Goal: Task Accomplishment & Management: Manage account settings

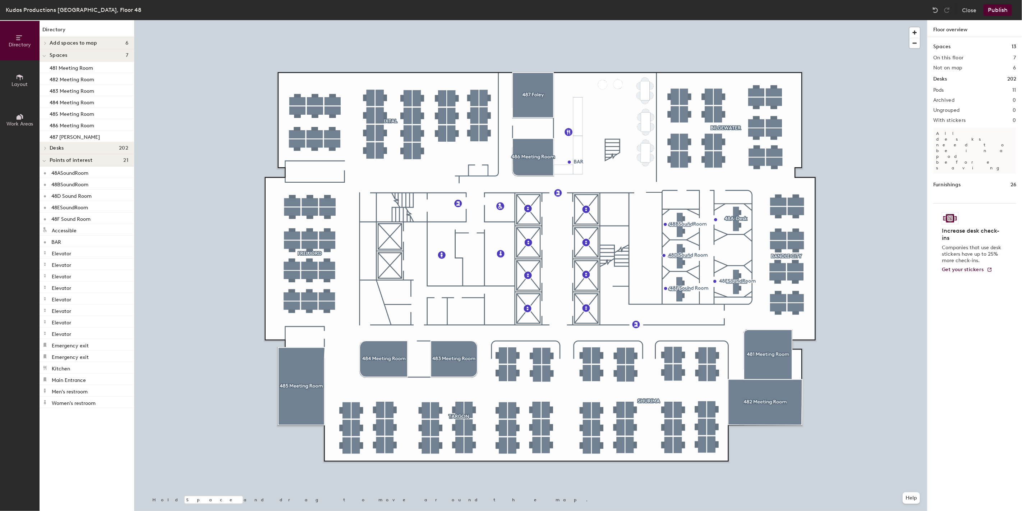
click at [735, 20] on div at bounding box center [530, 20] width 793 height 0
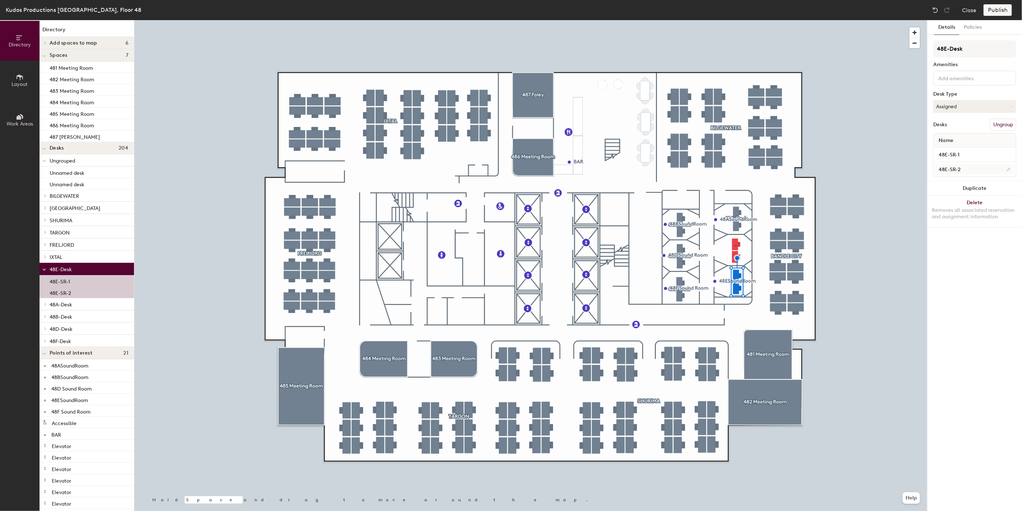
click at [735, 20] on div at bounding box center [530, 20] width 793 height 0
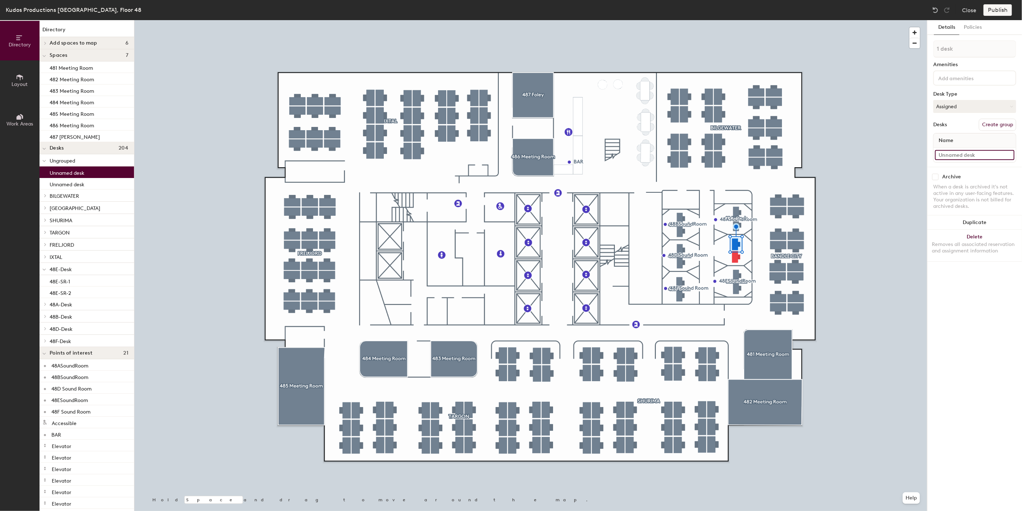
click at [947, 152] on input at bounding box center [974, 155] width 79 height 10
paste input "[PERSON_NAME]"
type input "J"
type input "48C-SR-1"
click at [952, 154] on input at bounding box center [974, 155] width 79 height 10
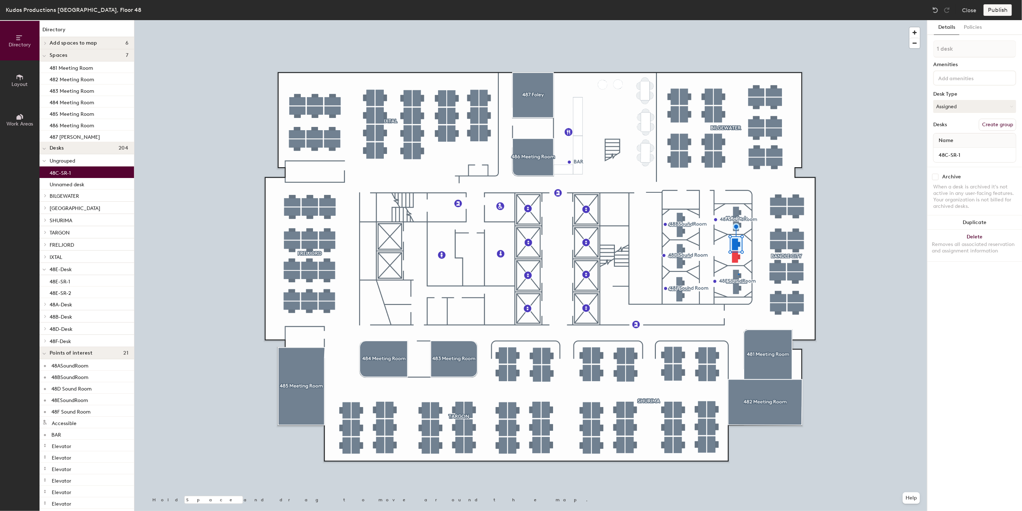
click at [738, 20] on div at bounding box center [530, 20] width 793 height 0
click at [972, 79] on input at bounding box center [969, 77] width 65 height 9
click at [960, 152] on input at bounding box center [974, 155] width 79 height 10
type input "48C-SR-2"
type input "2 desks"
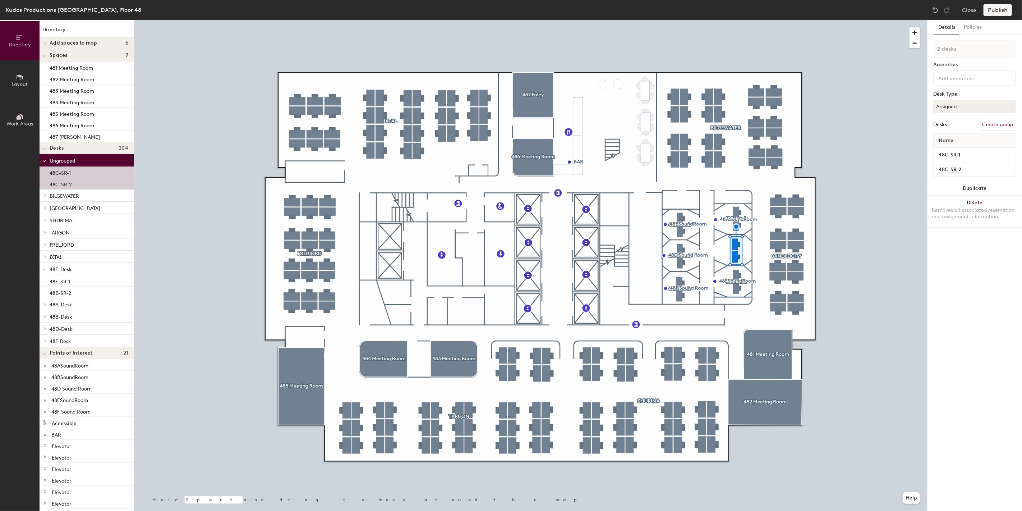
click at [1003, 125] on button "Create group" at bounding box center [997, 125] width 37 height 12
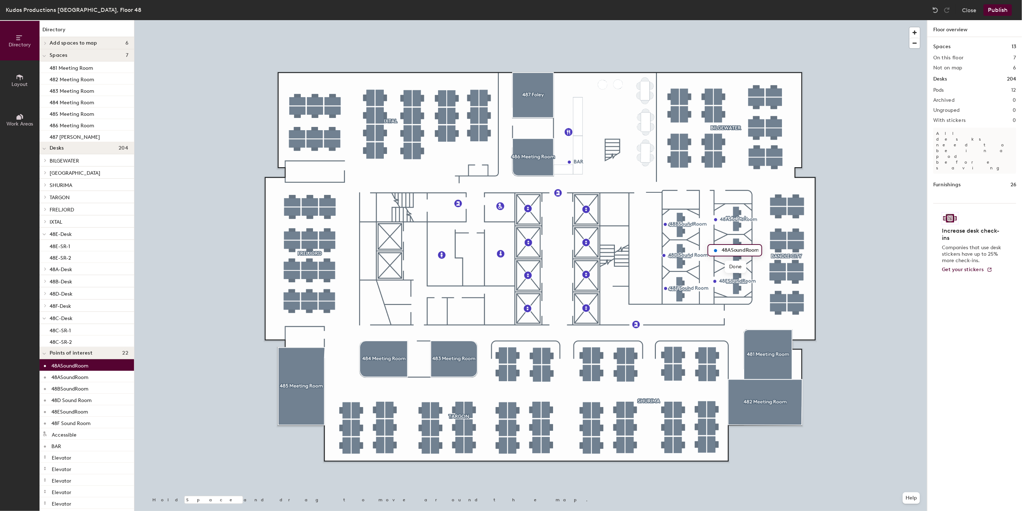
scroll to position [0, 1]
click at [729, 249] on input "48ASoundRoom" at bounding box center [739, 250] width 39 height 10
type input "48CSoundRoom"
click at [994, 10] on button "Publish" at bounding box center [997, 9] width 28 height 11
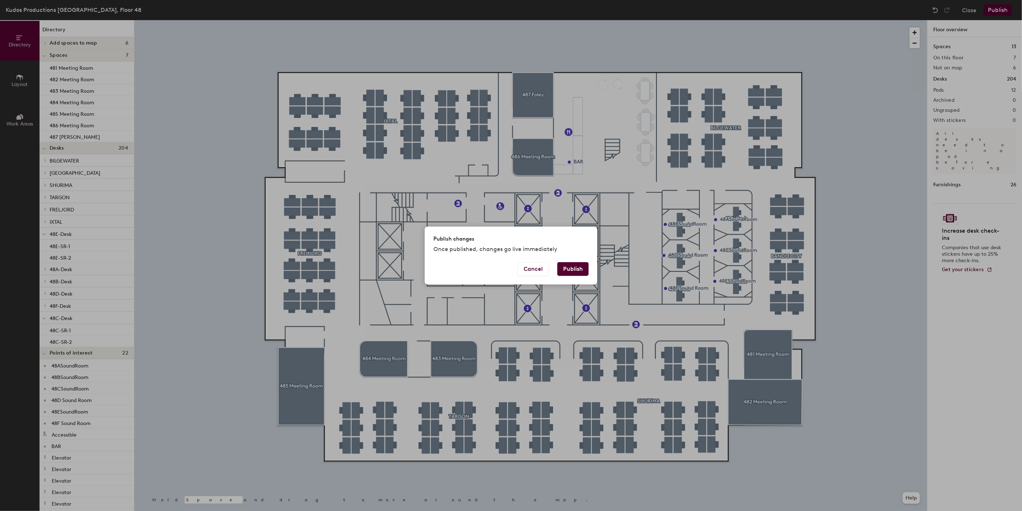
click at [575, 268] on button "Publish" at bounding box center [572, 269] width 31 height 14
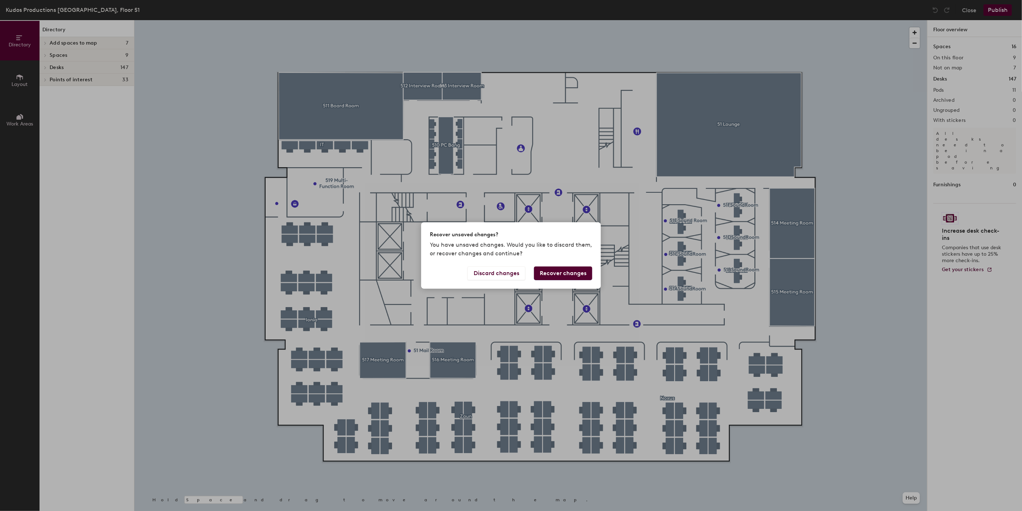
click at [553, 274] on button "Recover changes" at bounding box center [563, 273] width 58 height 14
click at [515, 275] on button "Discard changes" at bounding box center [496, 273] width 58 height 14
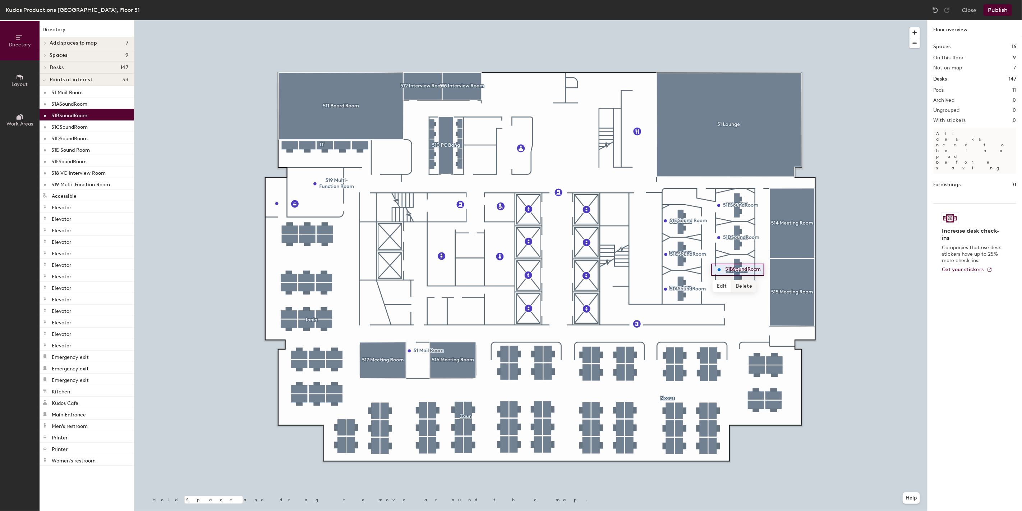
click at [741, 286] on span "Delete" at bounding box center [743, 286] width 25 height 12
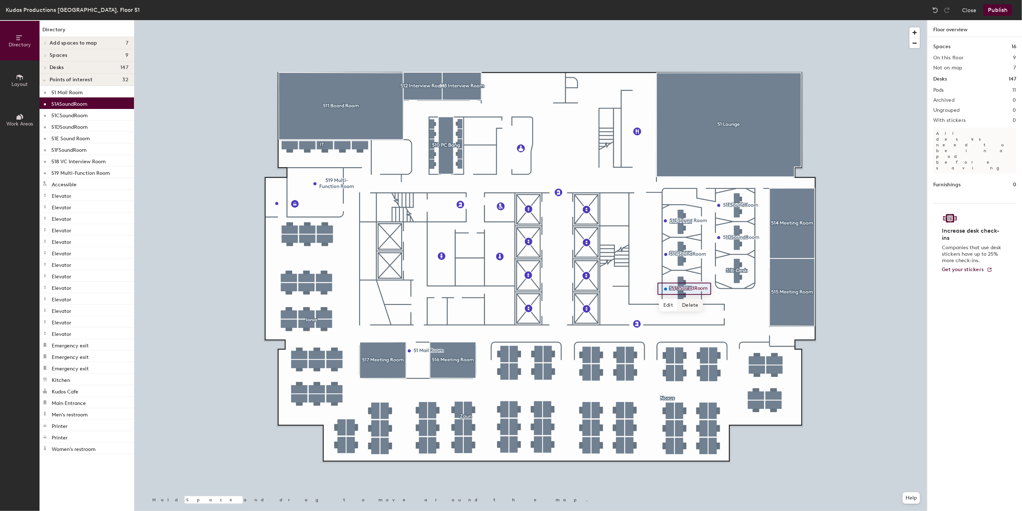
click at [688, 307] on span "Delete" at bounding box center [690, 305] width 25 height 12
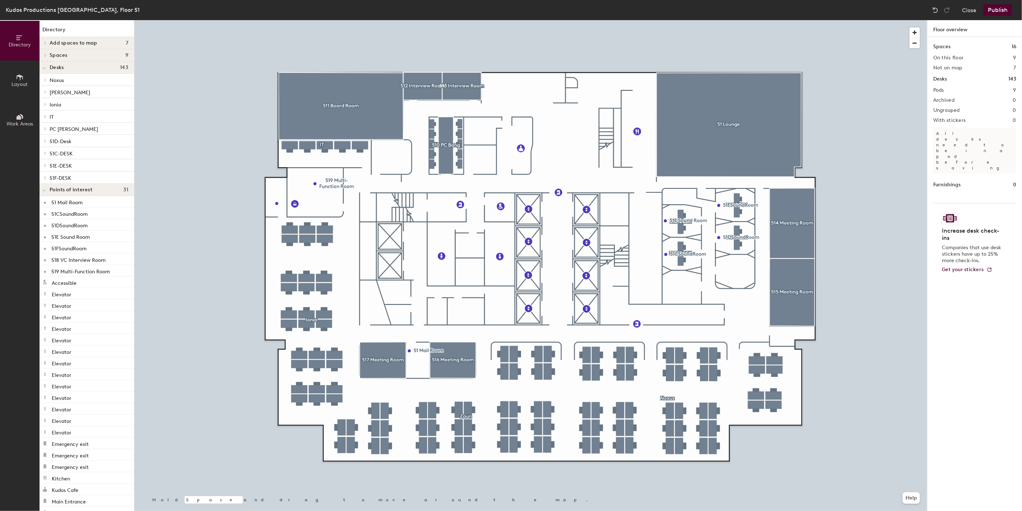
click at [47, 190] on div at bounding box center [44, 190] width 9 height 12
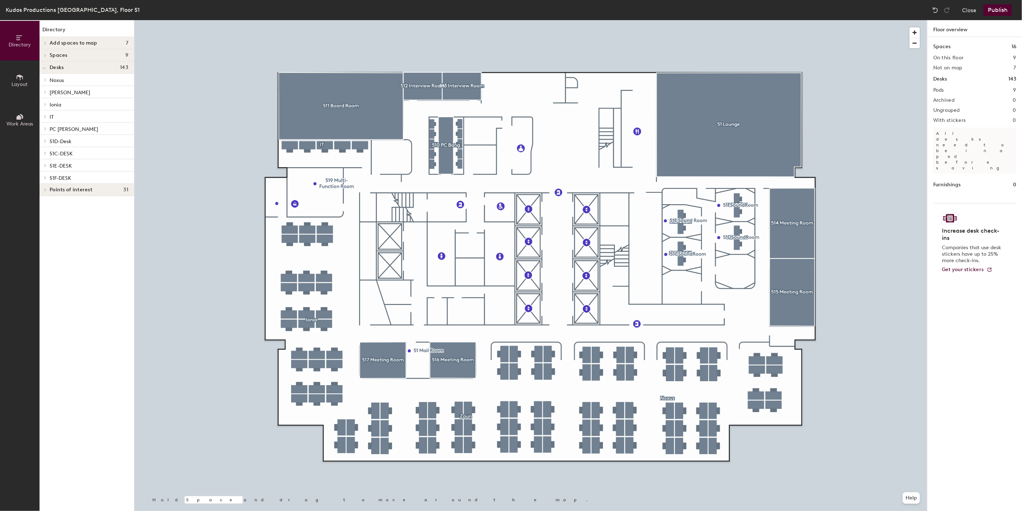
click at [45, 42] on icon at bounding box center [45, 43] width 3 height 4
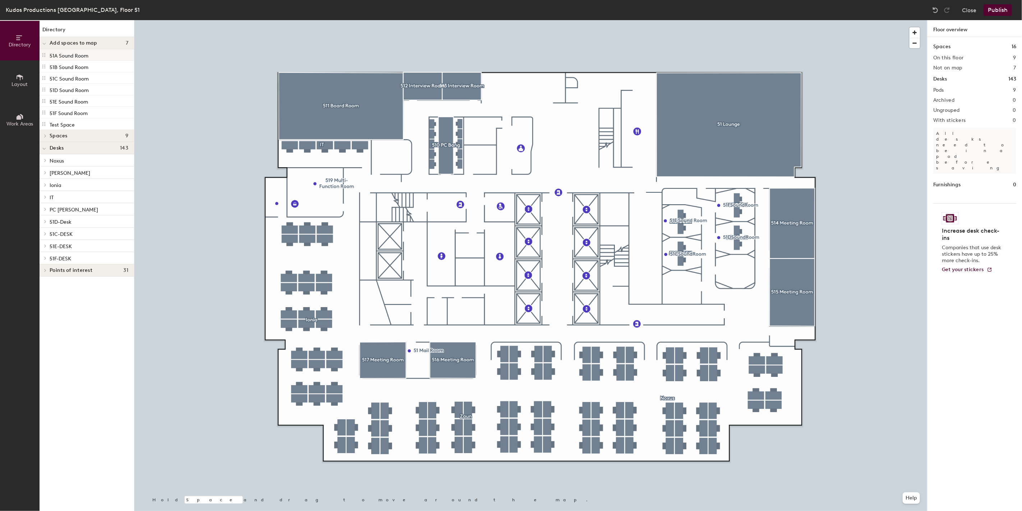
click at [66, 57] on p "51A Sound Room" at bounding box center [69, 55] width 39 height 8
click at [71, 56] on p "51A Sound Room" at bounding box center [69, 55] width 39 height 8
click at [47, 135] on span at bounding box center [45, 136] width 6 height 4
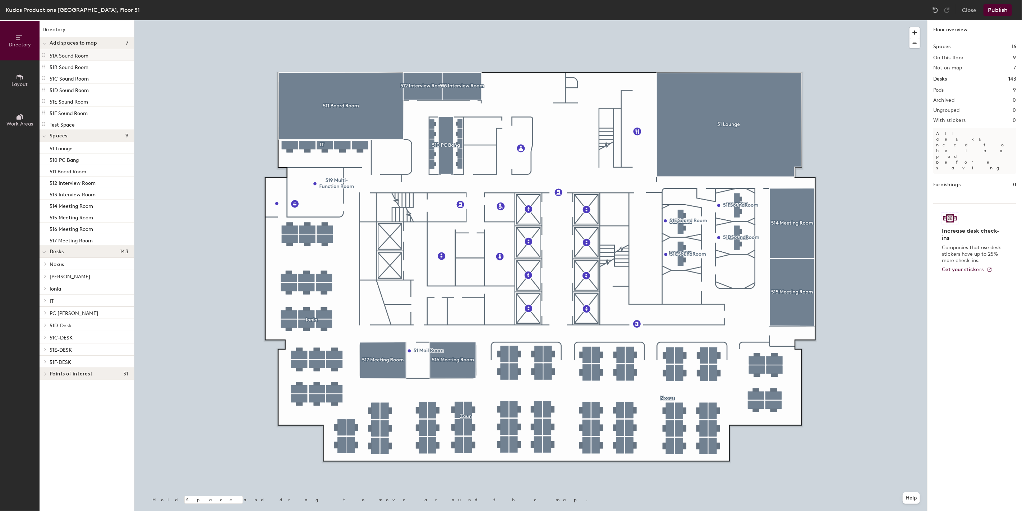
click at [77, 56] on p "51A Sound Room" at bounding box center [69, 55] width 39 height 8
drag, startPoint x: 70, startPoint y: 57, endPoint x: 71, endPoint y: 148, distance: 90.9
click at [71, 148] on div "Directory Add spaces to map 7 51A Sound Room 51B Sound Room 51C Sound Room 51D …" at bounding box center [87, 265] width 94 height 490
drag, startPoint x: 42, startPoint y: 56, endPoint x: 44, endPoint y: 134, distance: 78.4
click at [44, 134] on div "Directory Add spaces to map 7 51A Sound Room 51B Sound Room 51C Sound Room 51D …" at bounding box center [87, 265] width 94 height 490
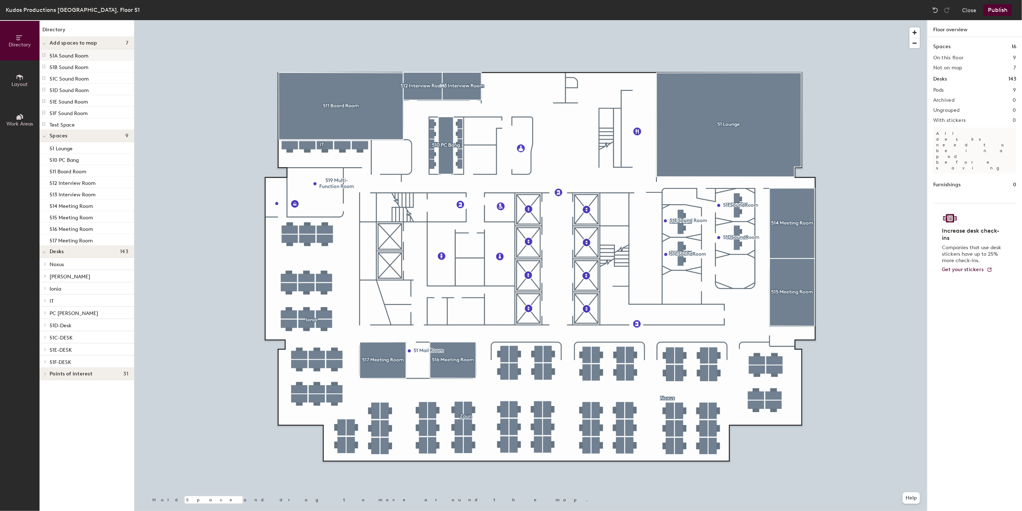
click at [73, 59] on p "51A Sound Room" at bounding box center [69, 55] width 39 height 8
click at [106, 45] on h4 "Add spaces to map 7" at bounding box center [89, 43] width 79 height 6
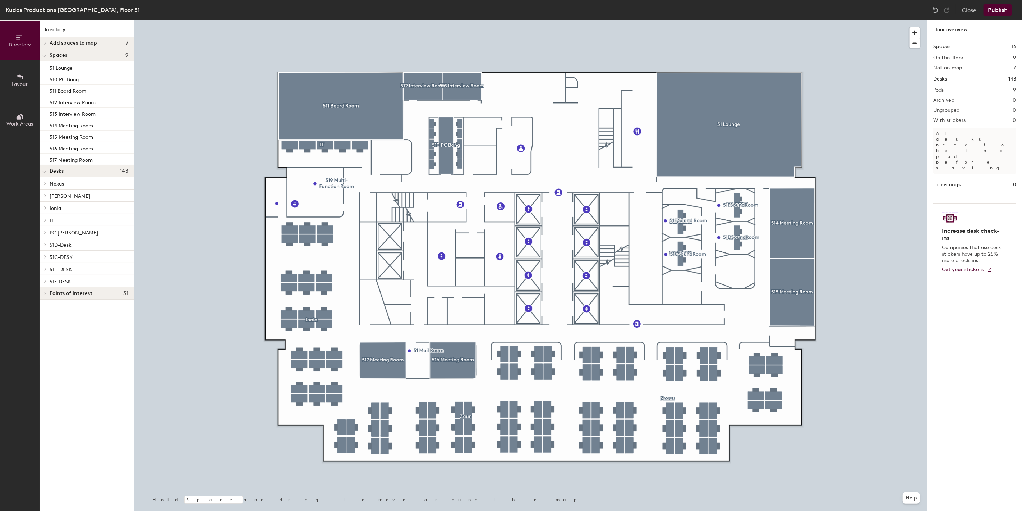
click at [106, 45] on h4 "Add spaces to map 7" at bounding box center [89, 43] width 79 height 6
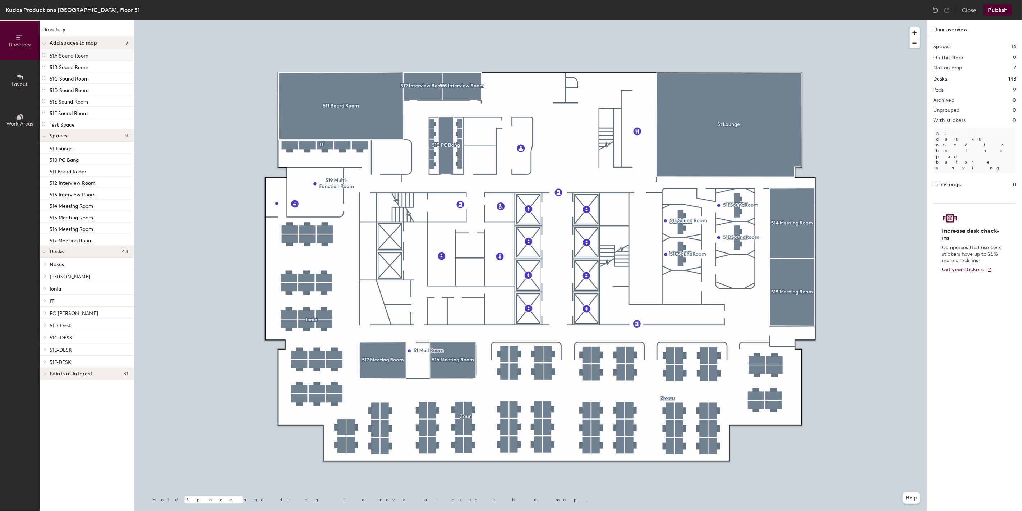
click at [95, 56] on div "51A Sound Room" at bounding box center [87, 54] width 94 height 11
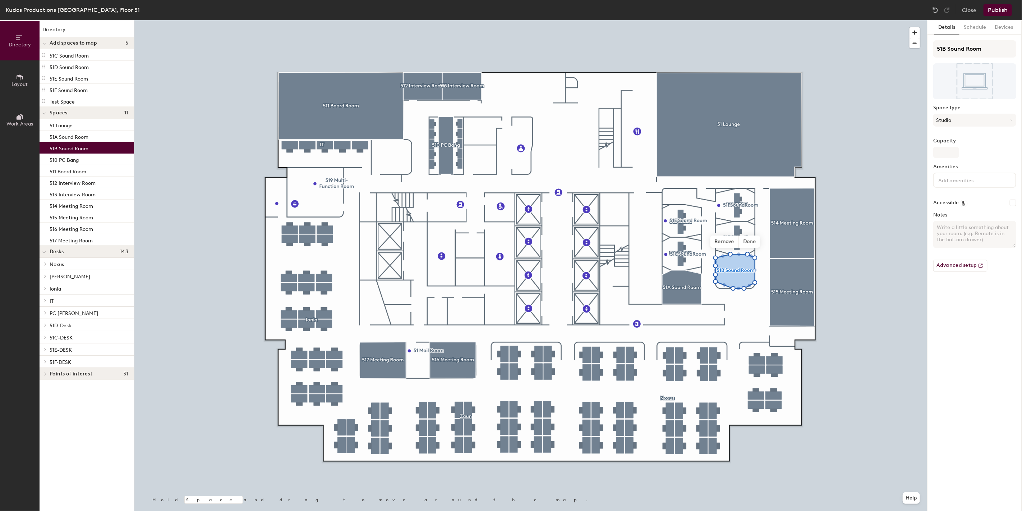
click at [991, 13] on button "Publish" at bounding box center [997, 9] width 28 height 11
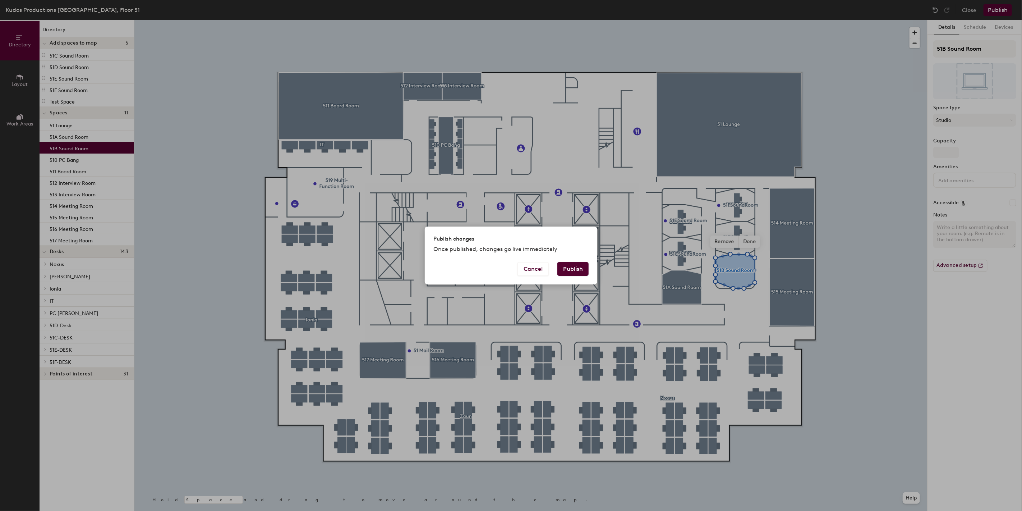
click at [571, 269] on button "Publish" at bounding box center [572, 269] width 31 height 14
